Goal: Find contact information: Obtain details needed to contact an individual or organization

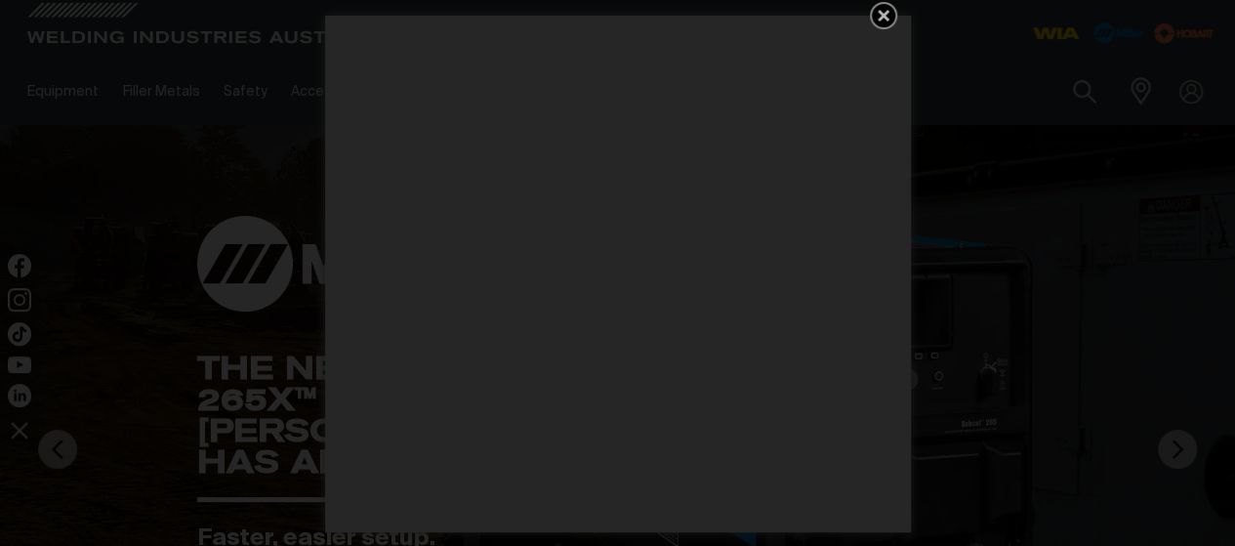
click at [887, 26] on link "Get 5 WIA Welding Guides Free!" at bounding box center [883, 15] width 27 height 27
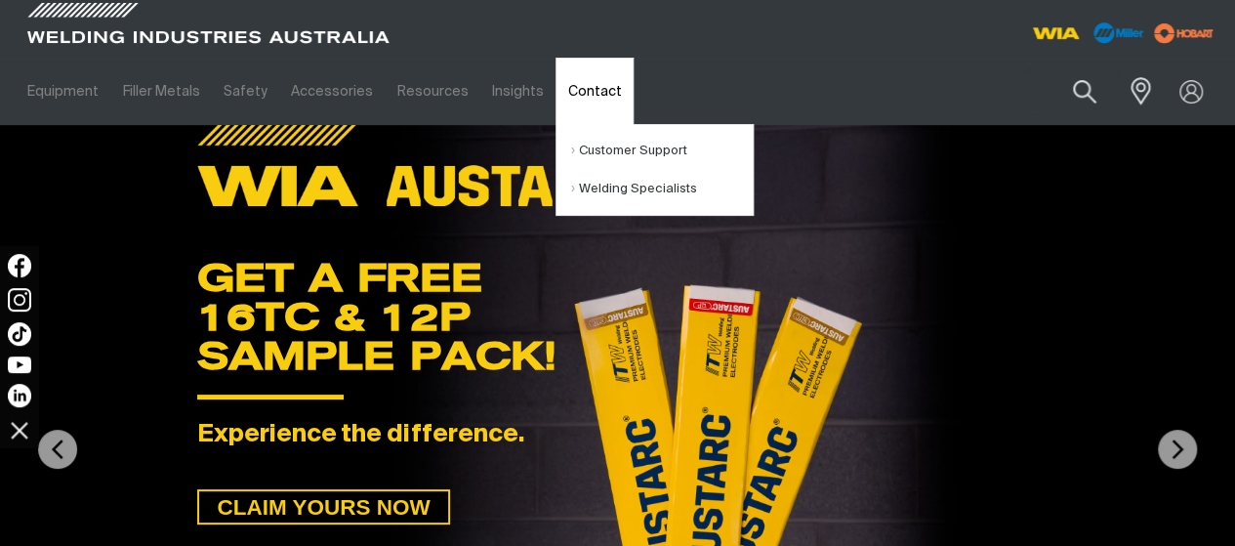
click at [574, 91] on link "Contact" at bounding box center [593, 91] width 77 height 67
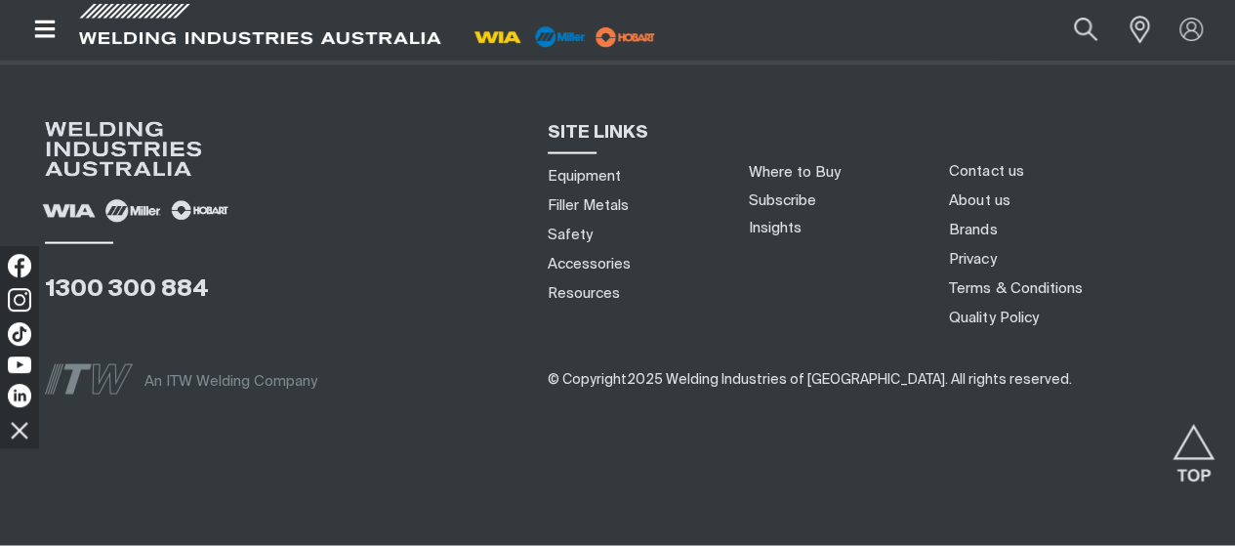
scroll to position [1912, 0]
drag, startPoint x: 0, startPoint y: 0, endPoint x: 453, endPoint y: 388, distance: 596.1
click at [453, 388] on div "An ITW Welding Company" at bounding box center [280, 380] width 471 height 76
click at [975, 168] on link "Contact us" at bounding box center [986, 171] width 74 height 20
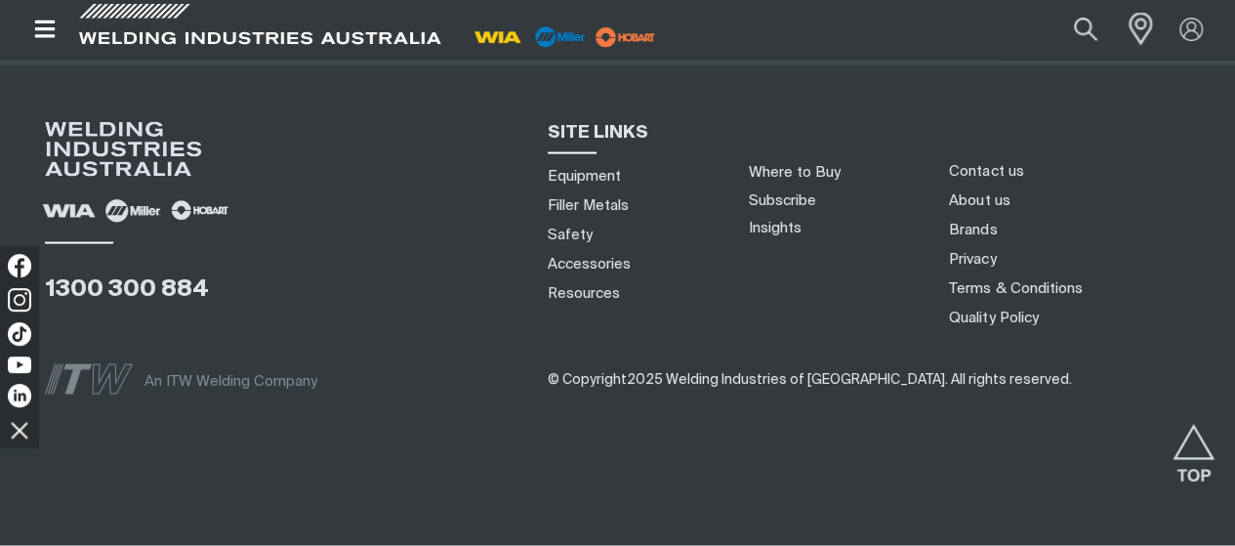
click at [1136, 36] on span at bounding box center [1135, 29] width 43 height 39
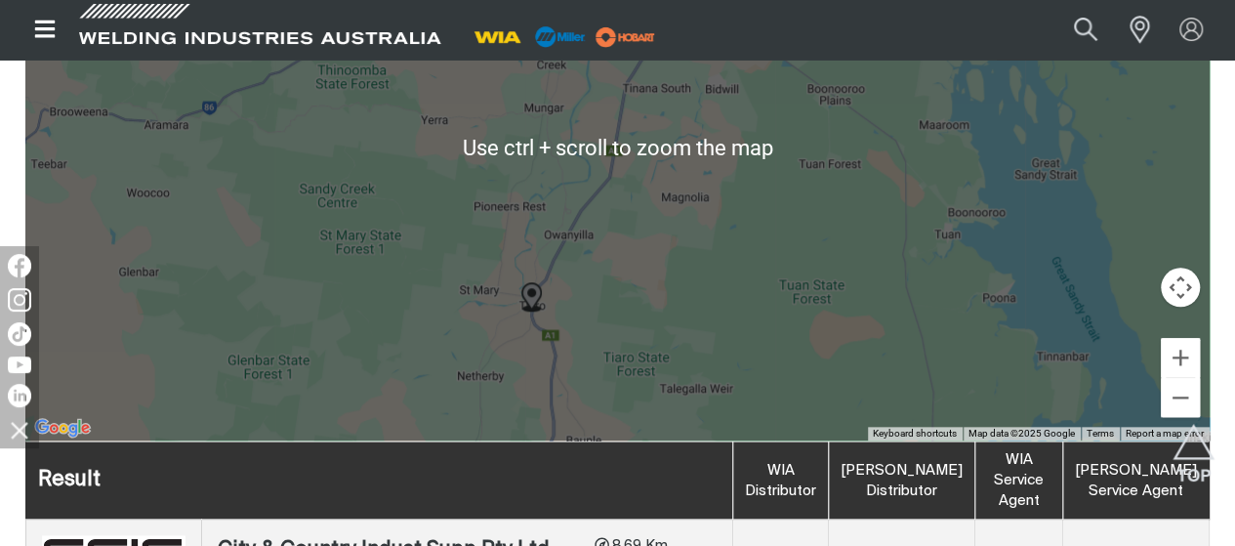
scroll to position [937, 0]
